Goal: Check status: Check status

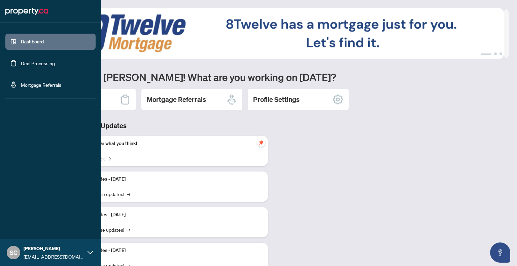
click at [30, 65] on link "Deal Processing" at bounding box center [38, 63] width 34 height 6
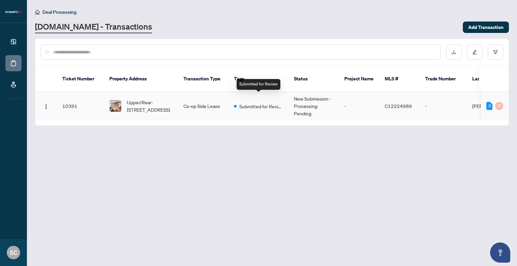
click at [250, 103] on span "Submitted for Review" at bounding box center [261, 106] width 44 height 7
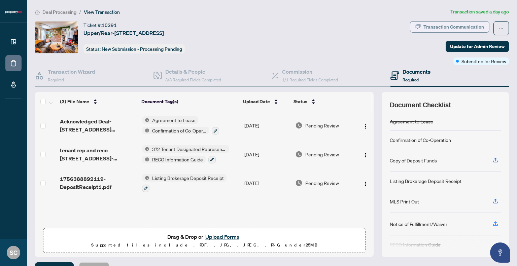
click at [446, 26] on div "Transaction Communication" at bounding box center [454, 27] width 61 height 11
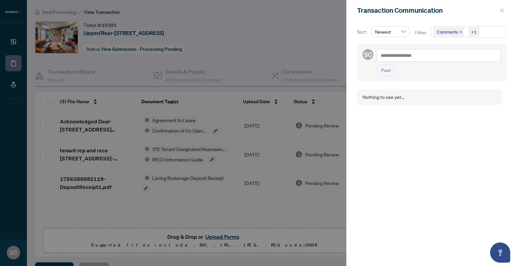
click at [503, 10] on icon "close" at bounding box center [502, 10] width 4 height 4
